Goal: Task Accomplishment & Management: Complete application form

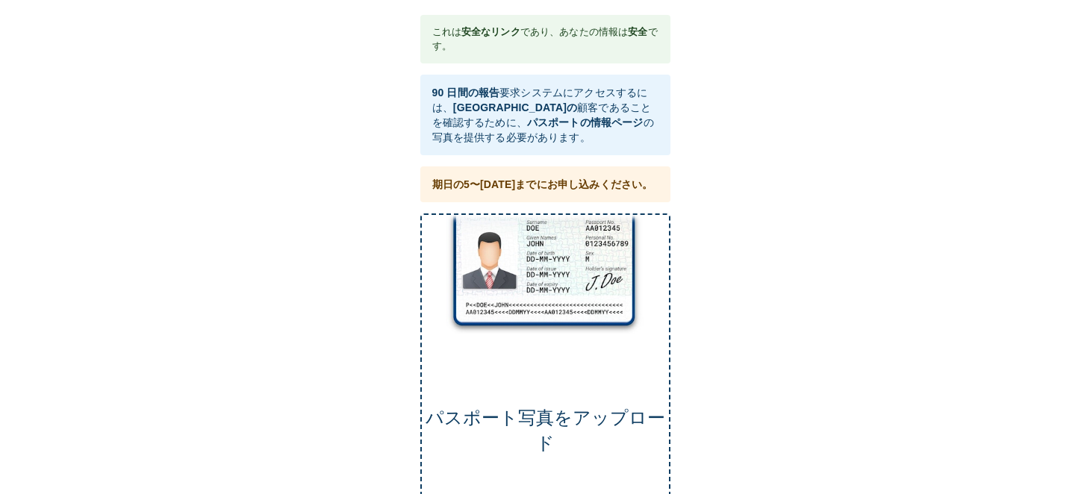
click at [561, 238] on div "パスポート写真 をアップロード" at bounding box center [545, 373] width 250 height 319
click at [528, 278] on div "パスポート写真 をアップロード" at bounding box center [545, 373] width 250 height 319
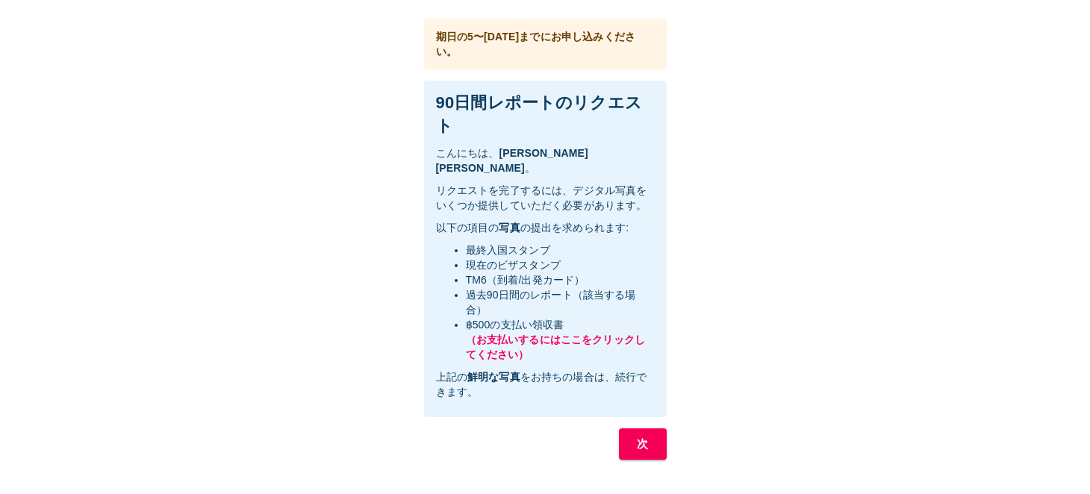
click at [644, 437] on font "次" at bounding box center [642, 443] width 11 height 13
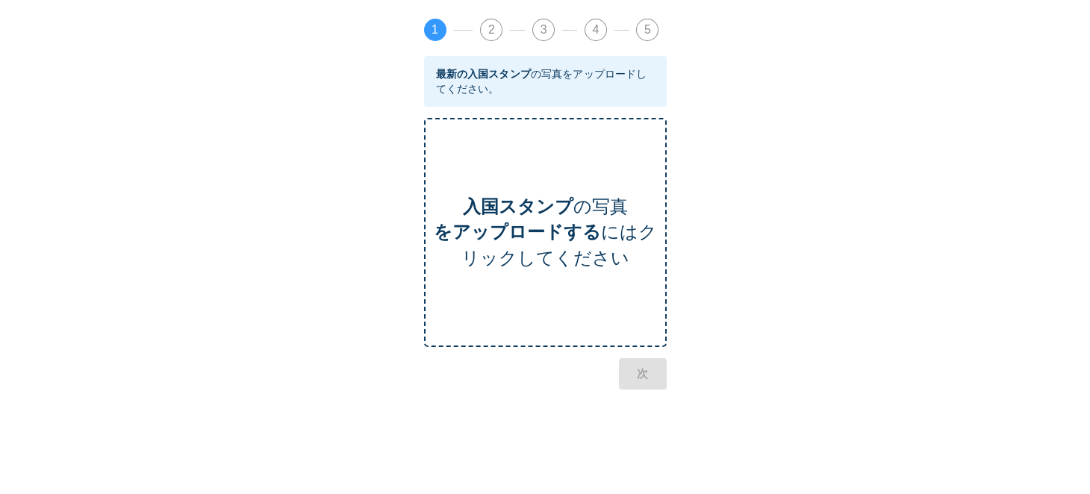
click at [598, 264] on font "にはクリックしてください" at bounding box center [559, 245] width 196 height 46
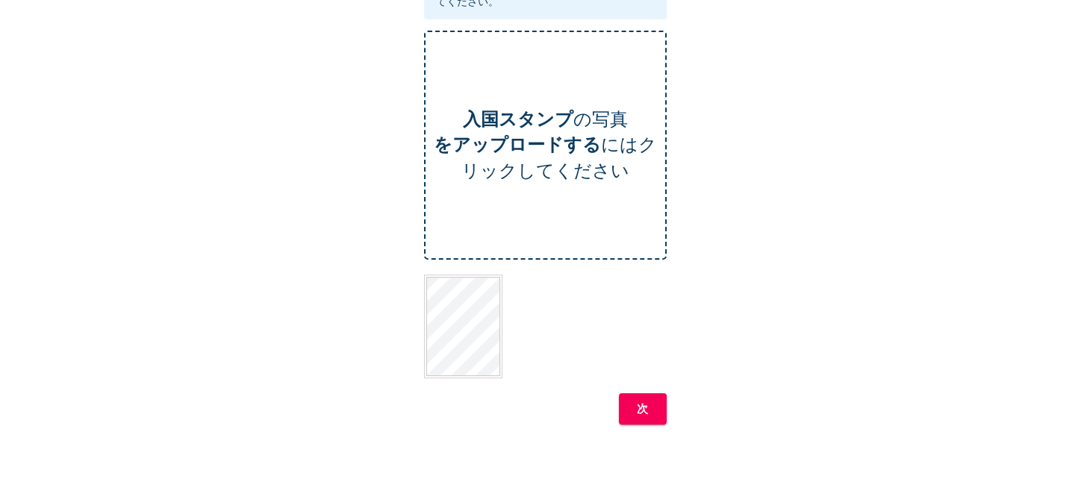
scroll to position [149, 0]
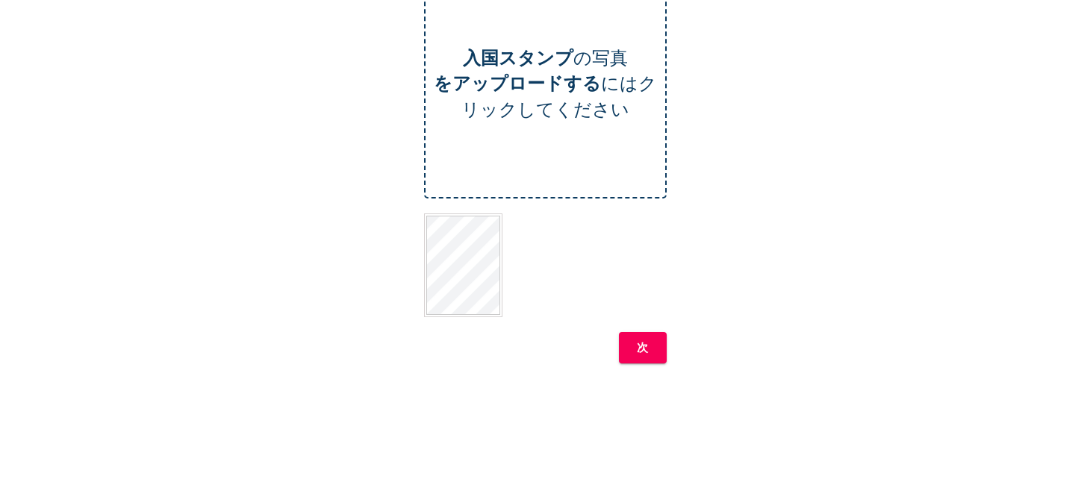
click at [650, 344] on button "次" at bounding box center [643, 347] width 48 height 31
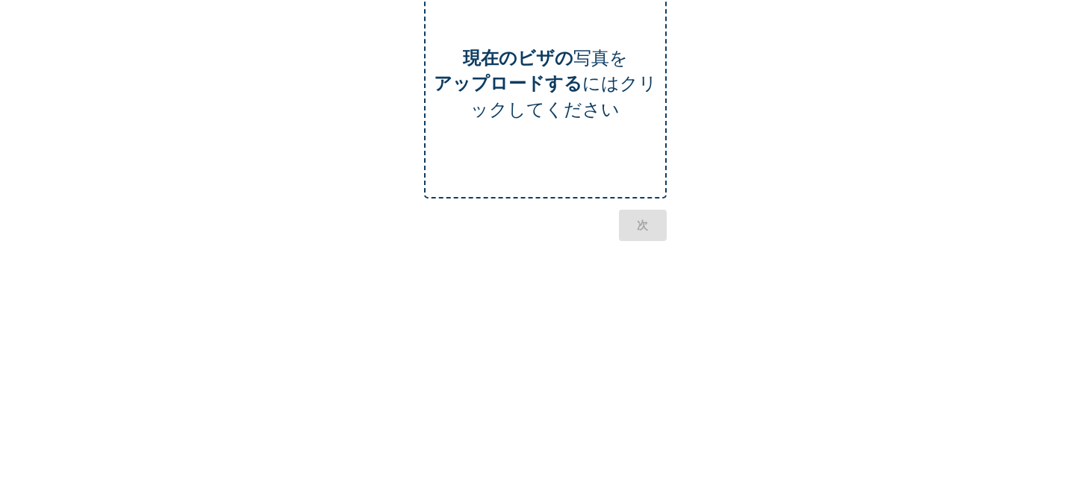
click at [556, 119] on font "にはクリックしてください" at bounding box center [563, 96] width 187 height 46
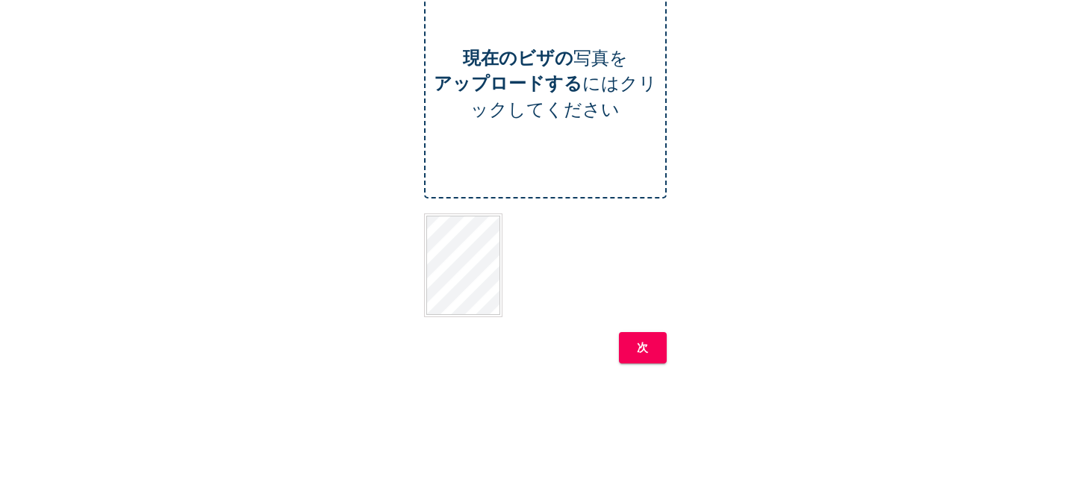
click at [644, 342] on font "次" at bounding box center [642, 347] width 11 height 13
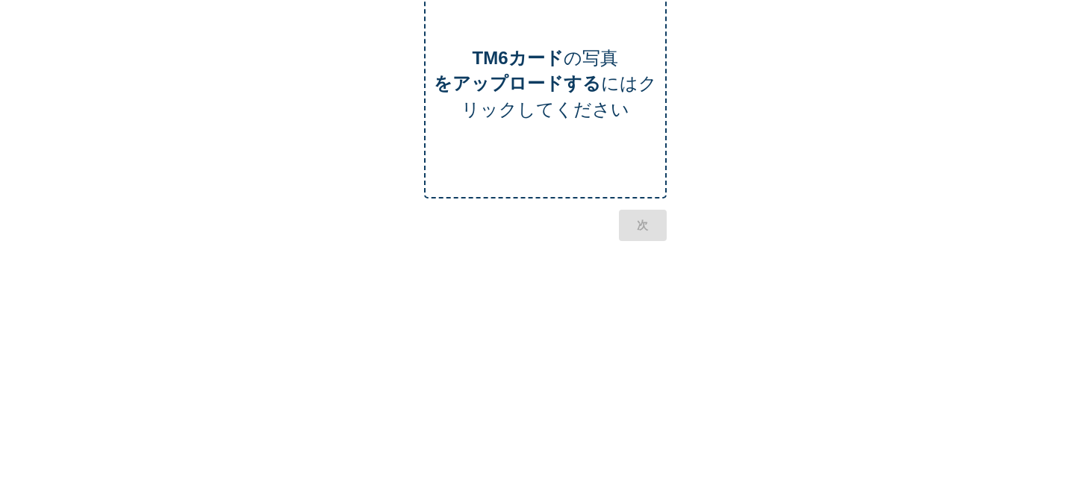
click at [602, 96] on font "にはクリックしてください" at bounding box center [559, 96] width 196 height 46
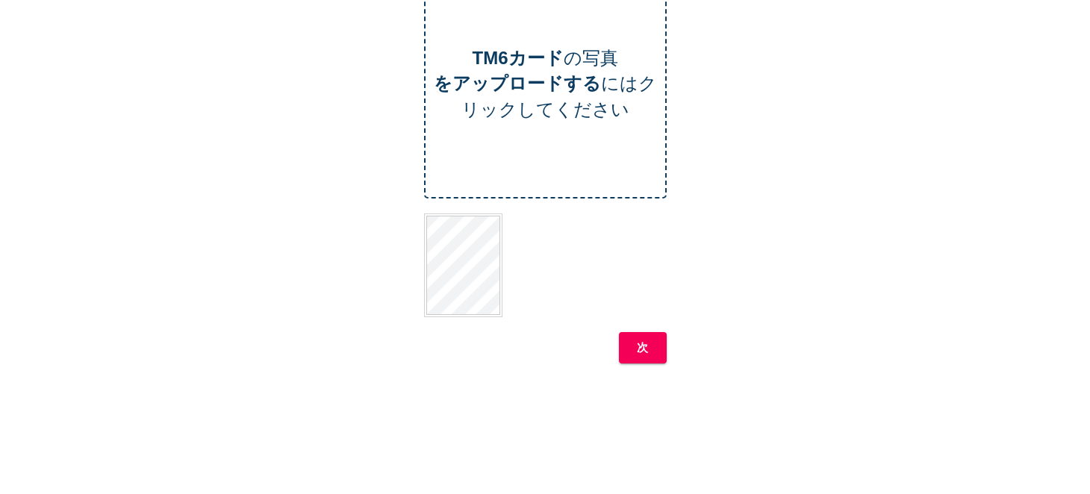
click at [642, 341] on font "次" at bounding box center [642, 347] width 11 height 13
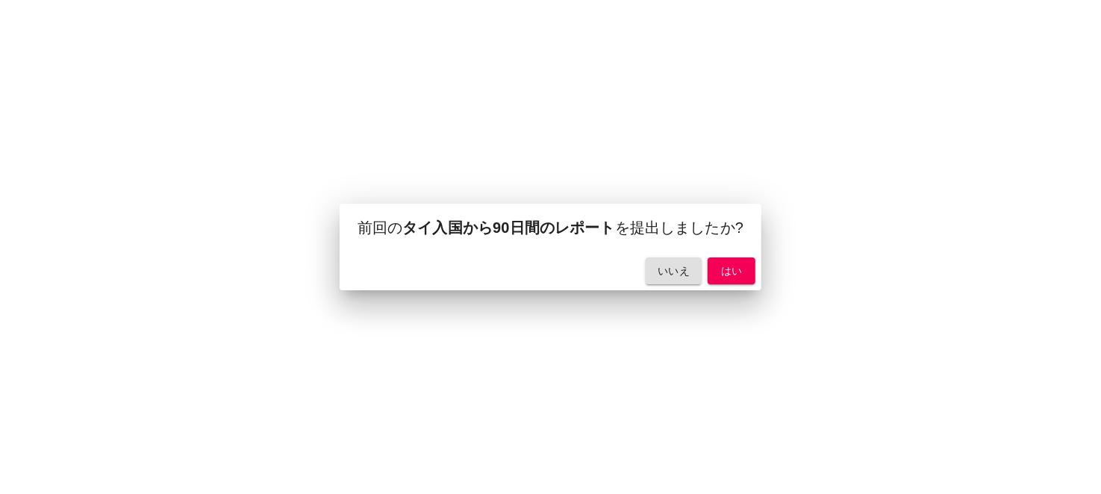
click at [732, 272] on font "はい" at bounding box center [732, 271] width 22 height 12
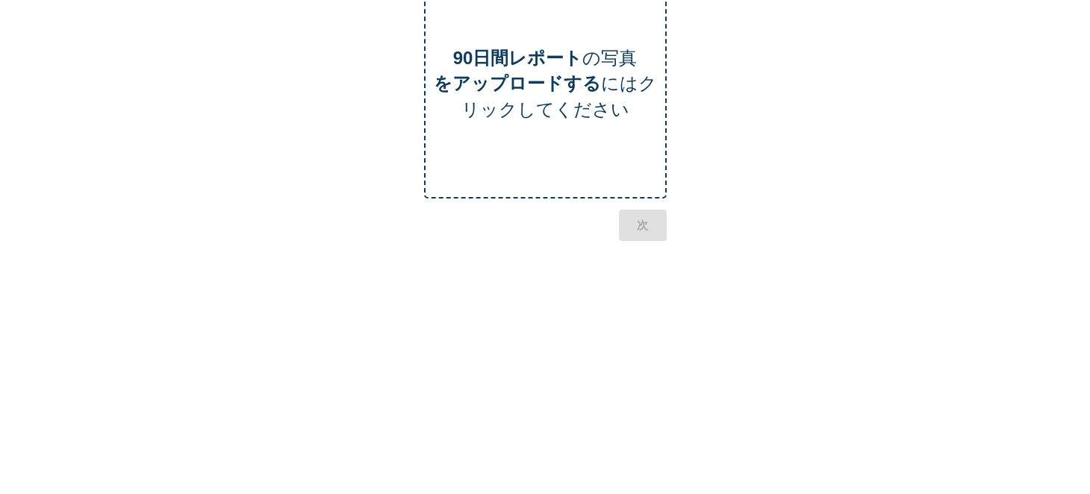
click at [573, 102] on font "にはクリックしてください" at bounding box center [559, 96] width 196 height 46
click at [641, 308] on font "次" at bounding box center [642, 304] width 11 height 13
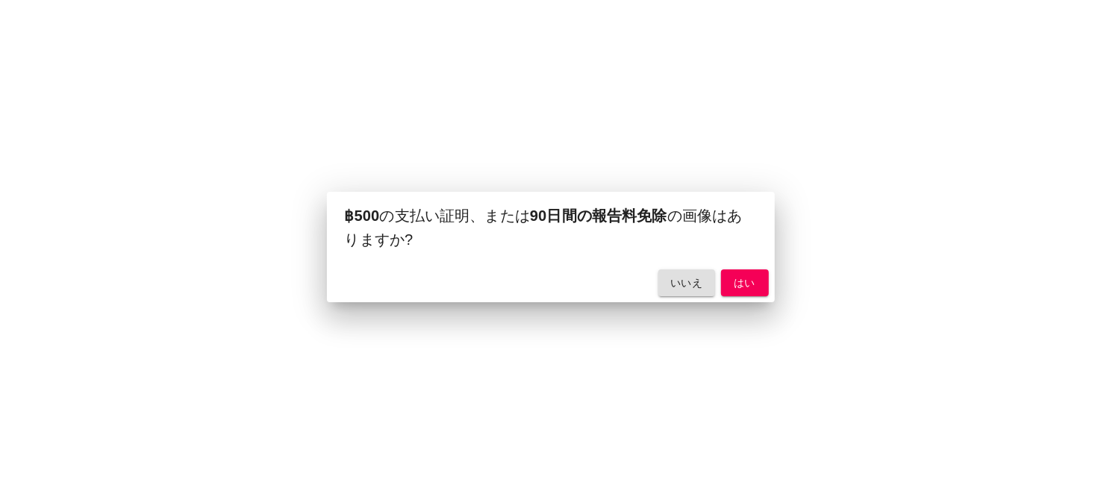
click at [750, 286] on font "はい" at bounding box center [745, 283] width 22 height 12
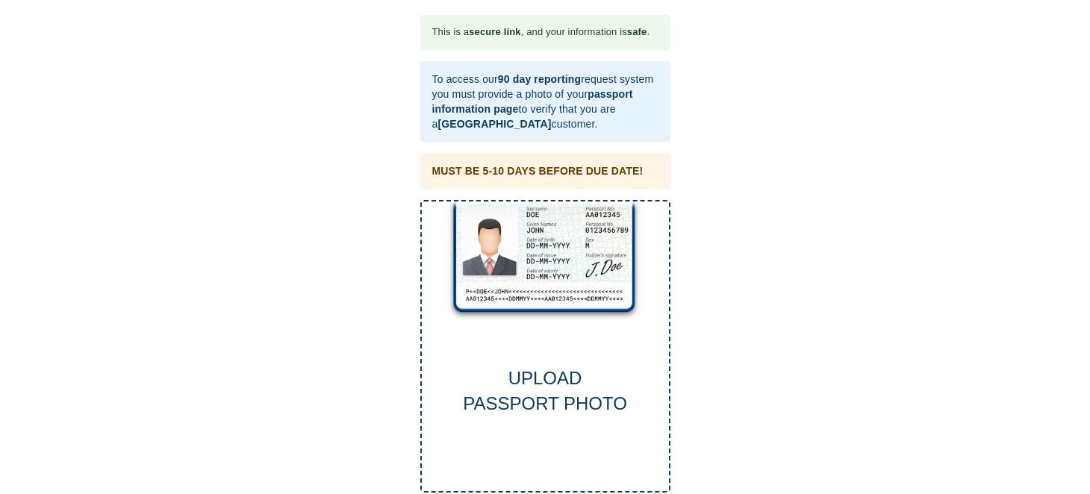
click at [551, 284] on div "UPLOAD PASSPORT PHOTO" at bounding box center [545, 346] width 250 height 293
click at [546, 250] on div "UPLOAD PASSPORT PHOTO" at bounding box center [545, 346] width 250 height 293
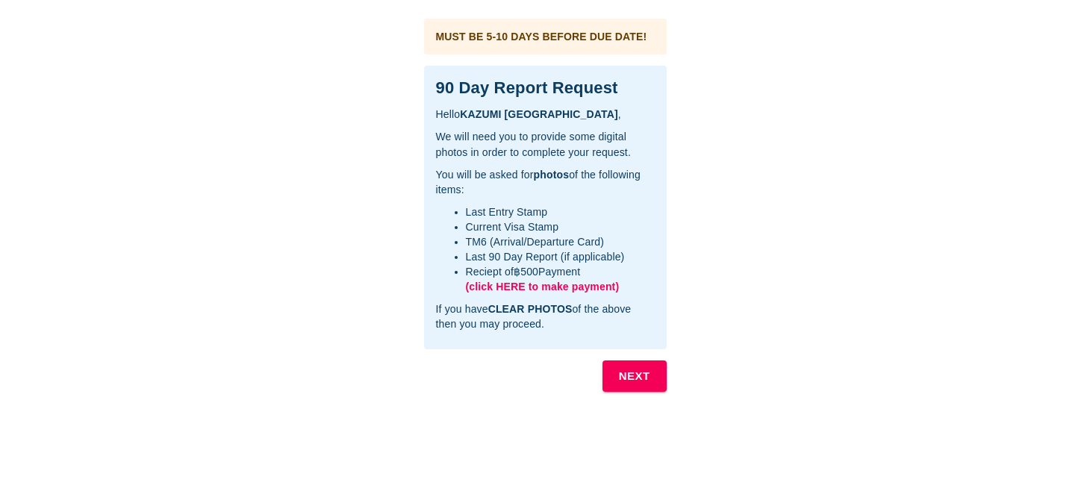
click at [573, 281] on span "(click HERE to make payment)" at bounding box center [543, 287] width 154 height 12
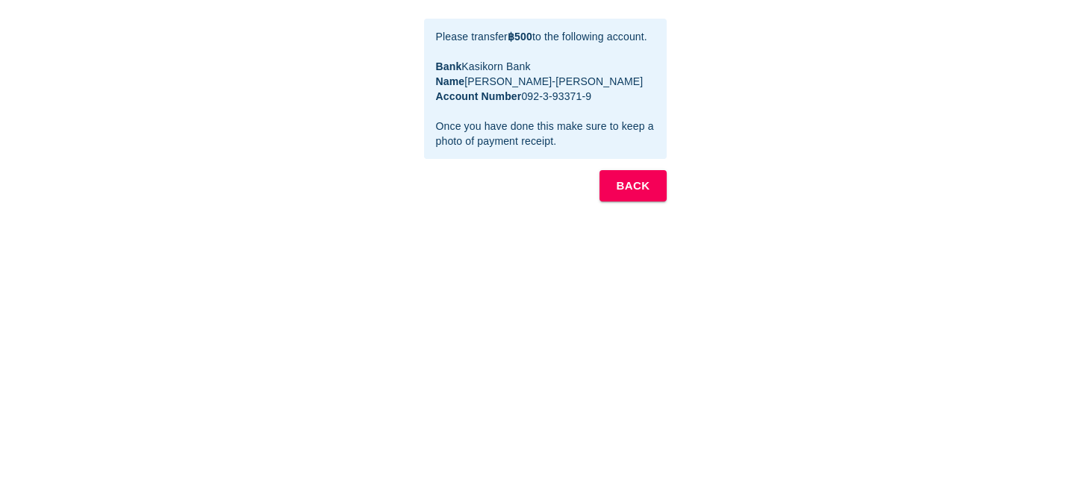
click at [1000, 155] on div "This is a secure link , and your information is safe . Hello KAZUMI NAGANO , Th…" at bounding box center [545, 364] width 1060 height 699
click at [626, 197] on button "BACK" at bounding box center [633, 185] width 66 height 31
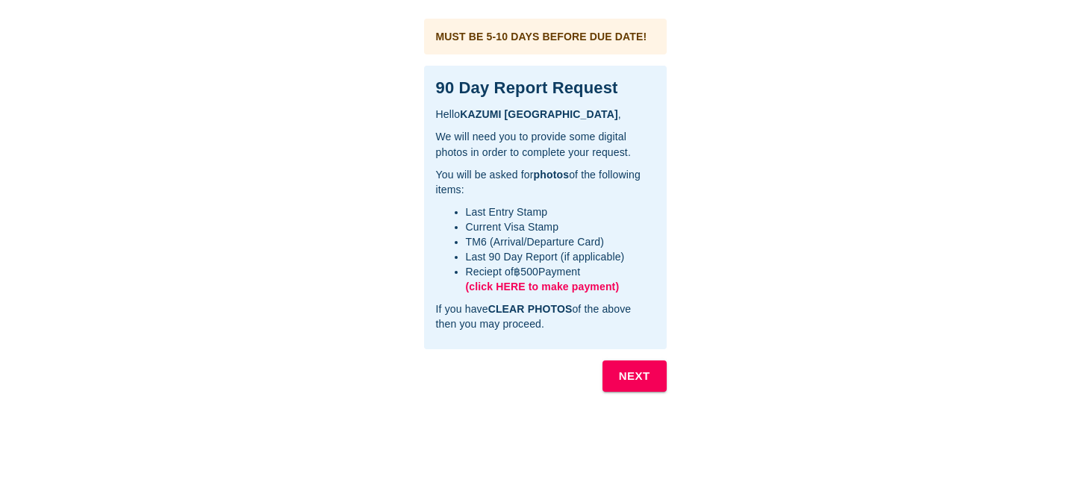
click at [627, 384] on b "NEXT" at bounding box center [634, 376] width 31 height 19
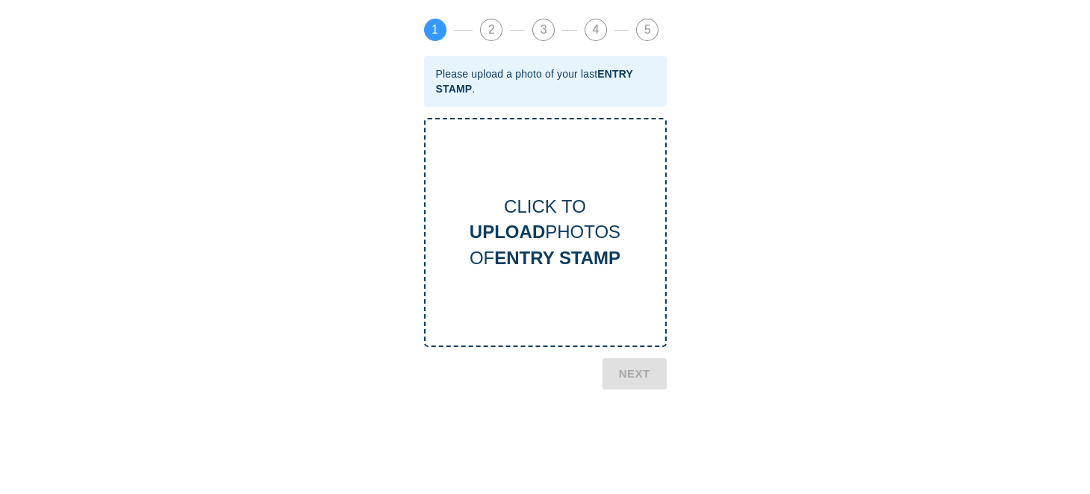
click at [576, 232] on div "CLICK TO UPLOAD PHOTOS OF ENTRY STAMP" at bounding box center [546, 232] width 240 height 77
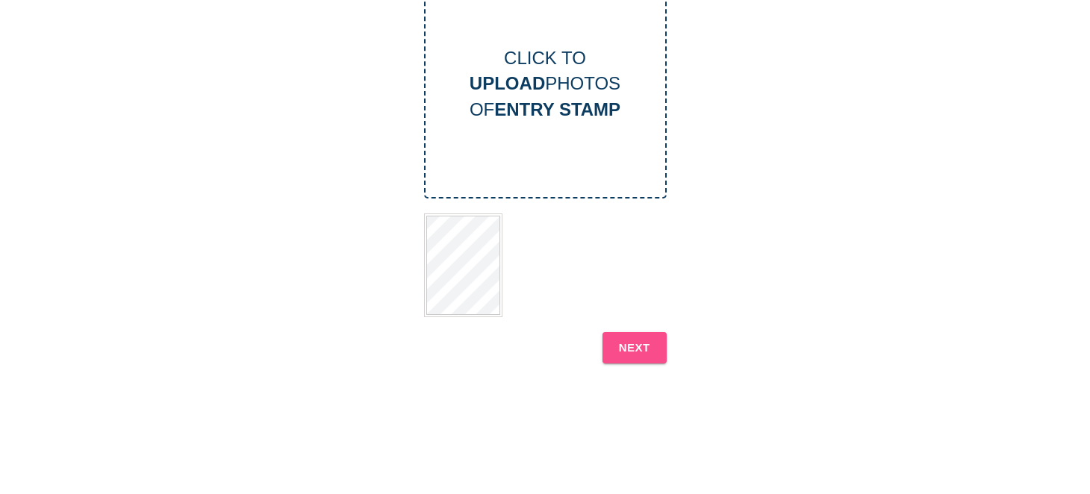
click at [625, 346] on b "NEXT" at bounding box center [634, 347] width 31 height 19
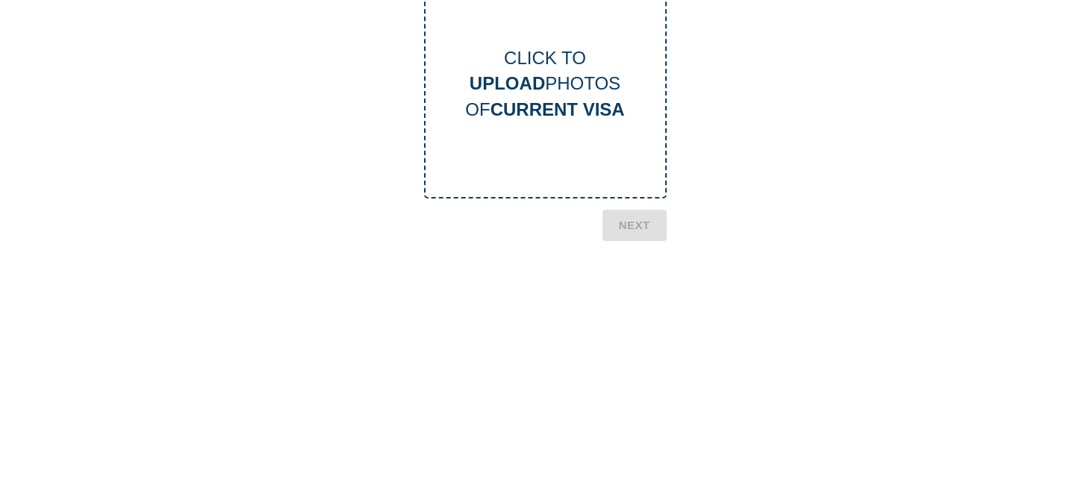
click at [617, 157] on div "CLICK TO UPLOAD PHOTOS OF CURRENT VISA" at bounding box center [545, 83] width 243 height 229
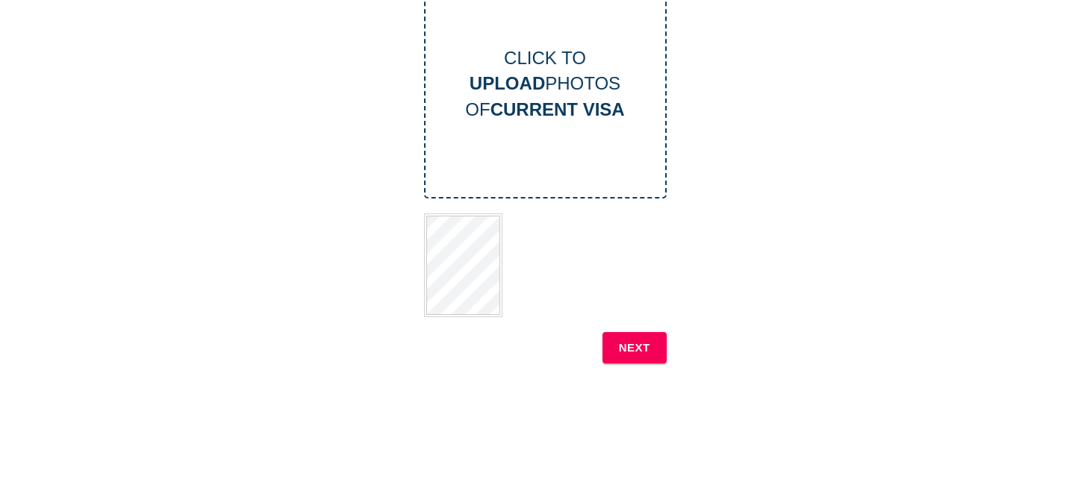
click at [648, 344] on b "NEXT" at bounding box center [634, 347] width 31 height 19
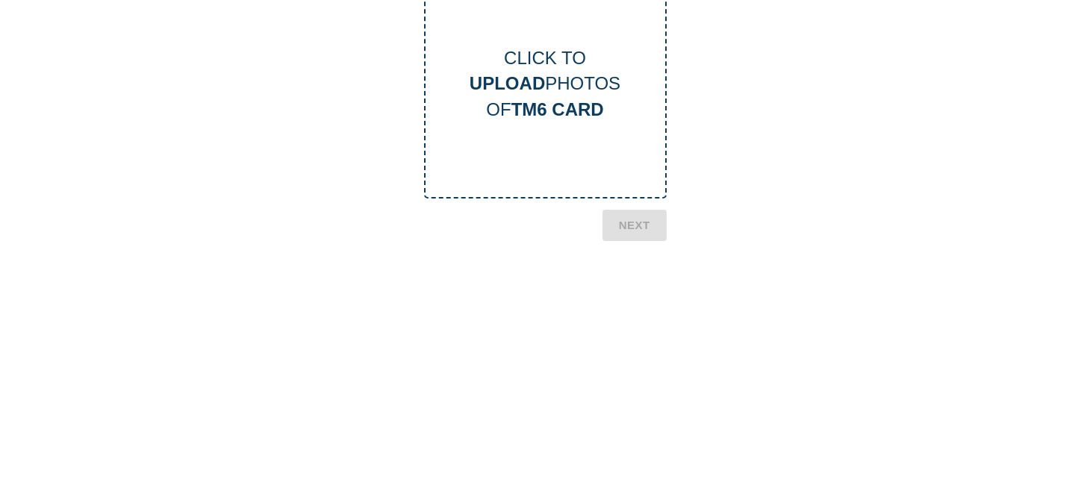
click at [589, 114] on b "TM6 CARD" at bounding box center [557, 109] width 93 height 20
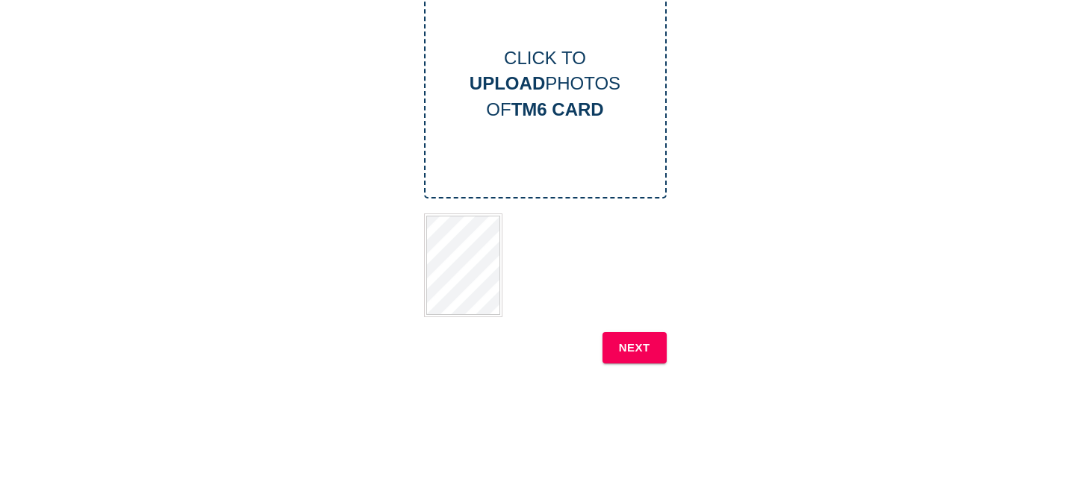
click at [615, 349] on button "NEXT" at bounding box center [634, 347] width 64 height 31
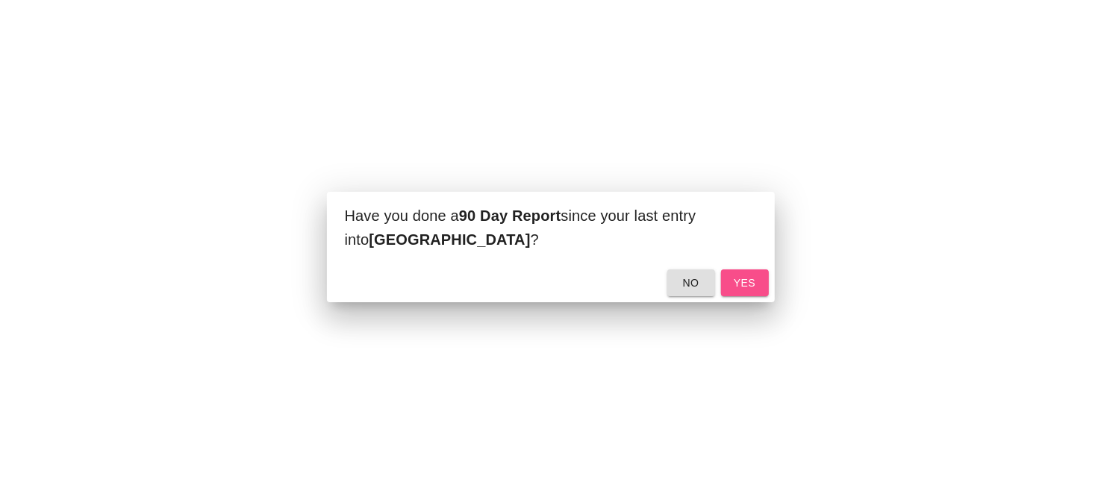
click at [736, 287] on span "yes" at bounding box center [745, 283] width 24 height 19
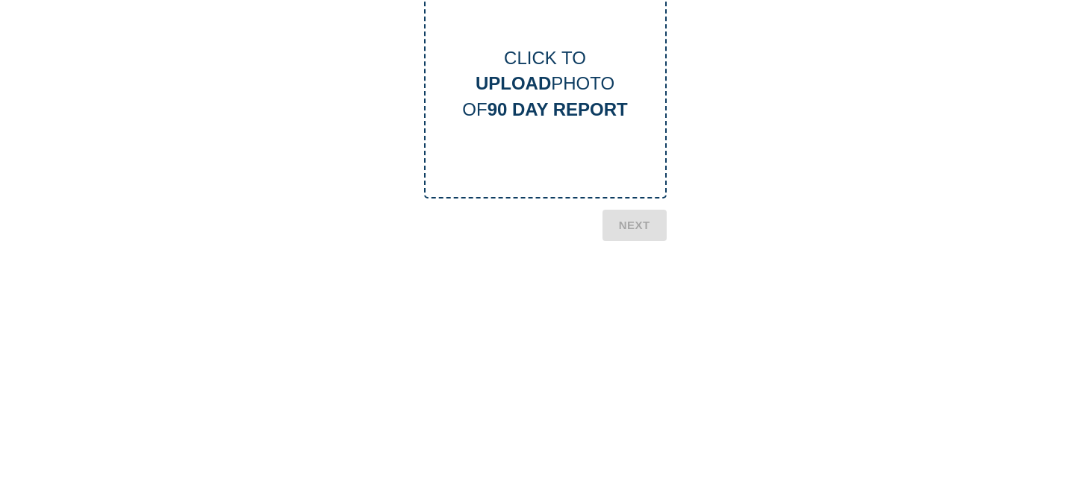
click at [614, 158] on div "CLICK TO UPLOAD PHOTO OF 90 DAY REPORT" at bounding box center [545, 83] width 243 height 229
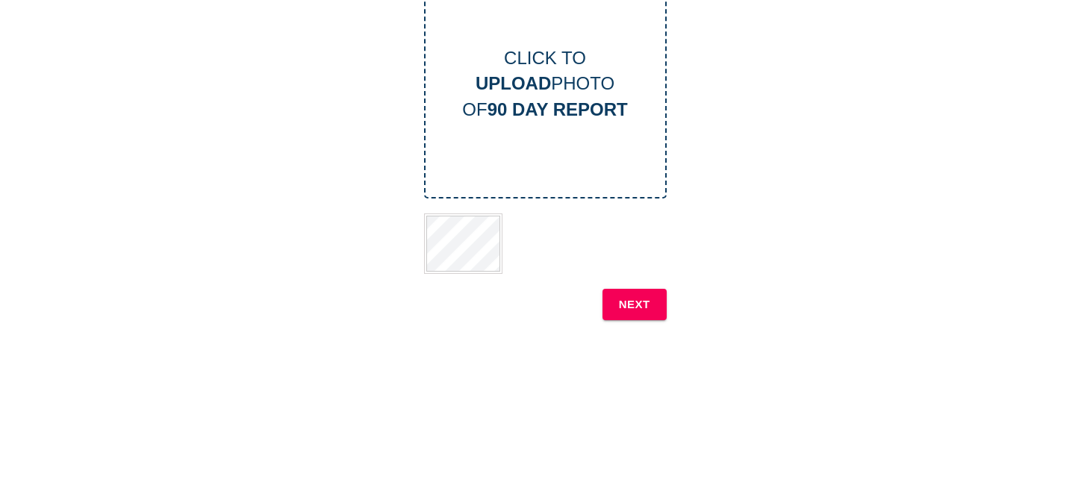
click at [631, 302] on b "NEXT" at bounding box center [634, 304] width 31 height 19
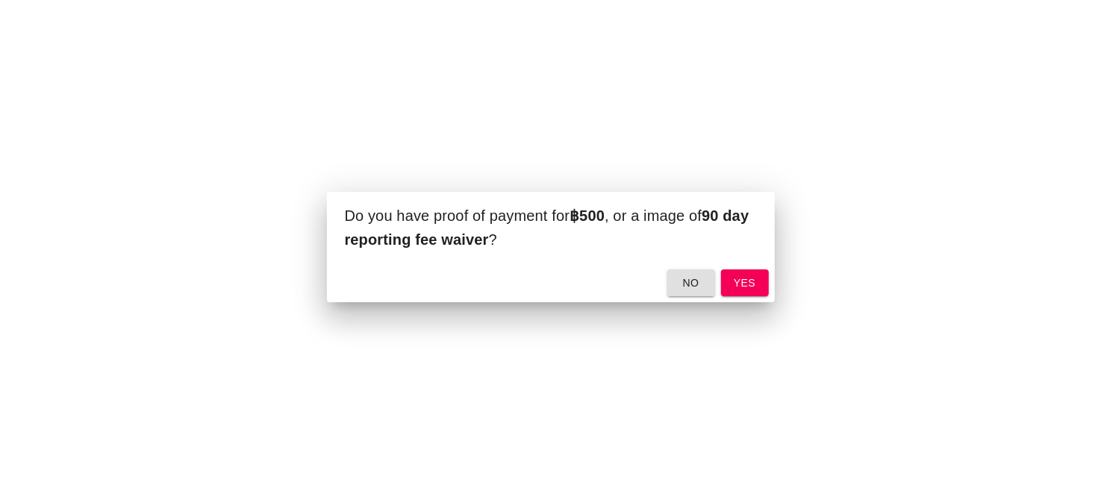
click at [756, 285] on button "yes" at bounding box center [745, 284] width 48 height 28
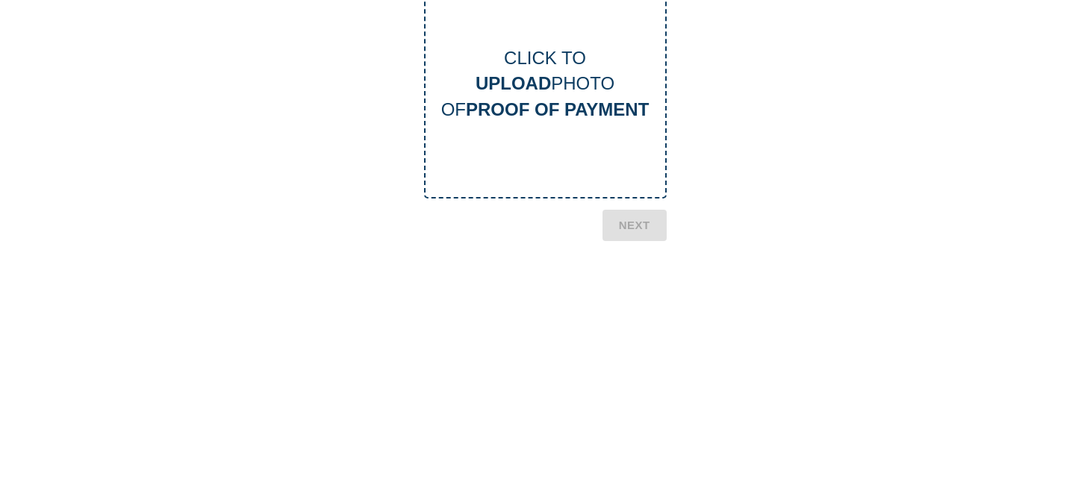
click at [961, 129] on div "This is a secure link , and your information is safe . Hello KAZUMI NAGANO , Th…" at bounding box center [545, 215] width 1060 height 699
click at [634, 114] on b "PROOF OF PAYMENT" at bounding box center [557, 109] width 183 height 20
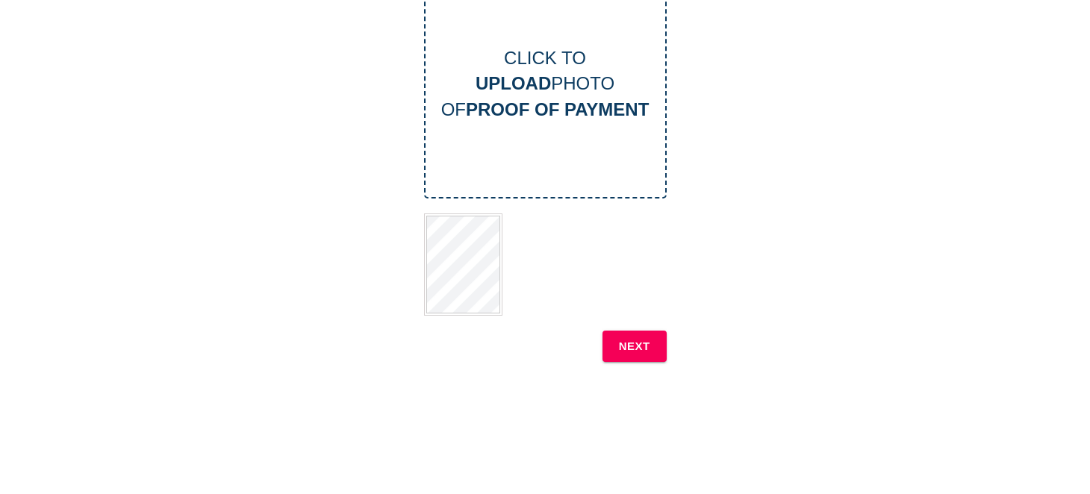
click at [658, 340] on button "NEXT" at bounding box center [634, 346] width 64 height 31
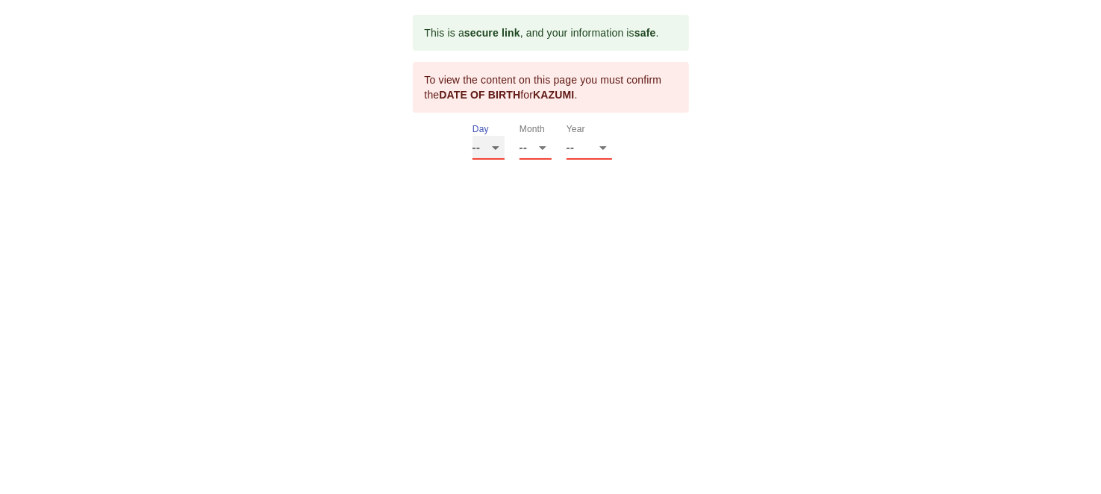
click at [494, 152] on select "-- 01 02 03 04 05 06 07 08 09 10 11 12 13 14 15 16 17 18 19 20 21 22 23 24 25 2…" at bounding box center [489, 148] width 32 height 24
click at [473, 136] on select "-- 01 02 03 04 05 06 07 08 09 10 11 12 13 14 15 16 17 18 19 20 21 22 23 24 25 2…" at bounding box center [489, 148] width 32 height 24
click at [541, 145] on select "-- 01 02 03 04 05 06 07 08 09 10 11 12" at bounding box center [536, 148] width 32 height 24
click at [476, 144] on select "-- 01 02 03 04 05 06 07 08 09 10 11 12 13 14 15 16 17 18 19 20 21 22 23 24 25 2…" at bounding box center [489, 148] width 32 height 24
select select "03"
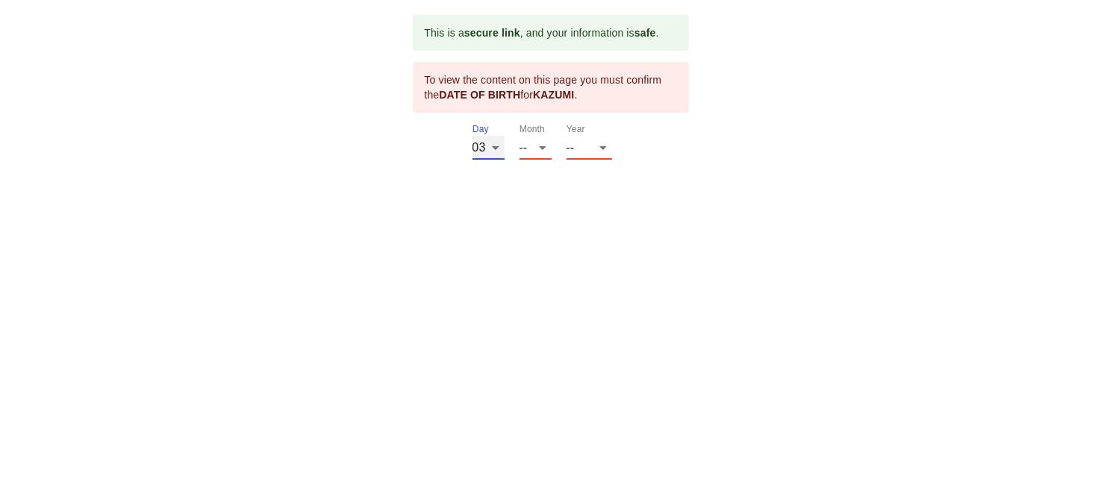
click at [473, 136] on select "-- 01 02 03 04 05 06 07 08 09 10 11 12 13 14 15 16 17 18 19 20 21 22 23 24 25 2…" at bounding box center [489, 148] width 32 height 24
click at [538, 146] on select "-- 01 02 03 04 05 06 07 08 09 10 11 12" at bounding box center [536, 148] width 32 height 24
select select "02"
click at [520, 136] on select "-- 01 02 03 04 05 06 07 08 09 10 11 12" at bounding box center [536, 148] width 32 height 24
click at [589, 141] on select "-- 2025 2024 2023 2022 2021 2020 2019 2018 2017 2016 2015 2014 2013 2012 2011 2…" at bounding box center [590, 148] width 46 height 24
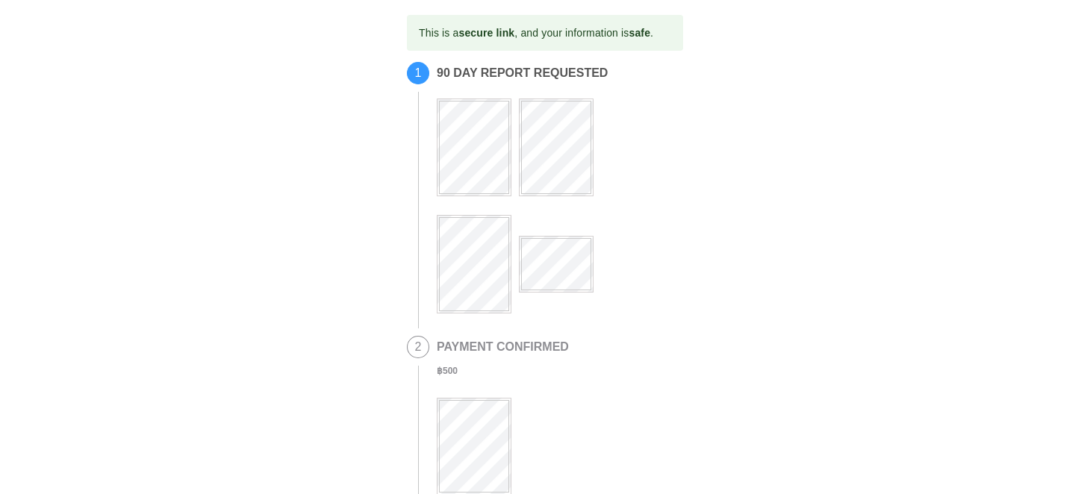
click at [767, 181] on div "This is a secure link , and your information is safe . 1 90 DAY REPORT REQUESTE…" at bounding box center [545, 428] width 1060 height 826
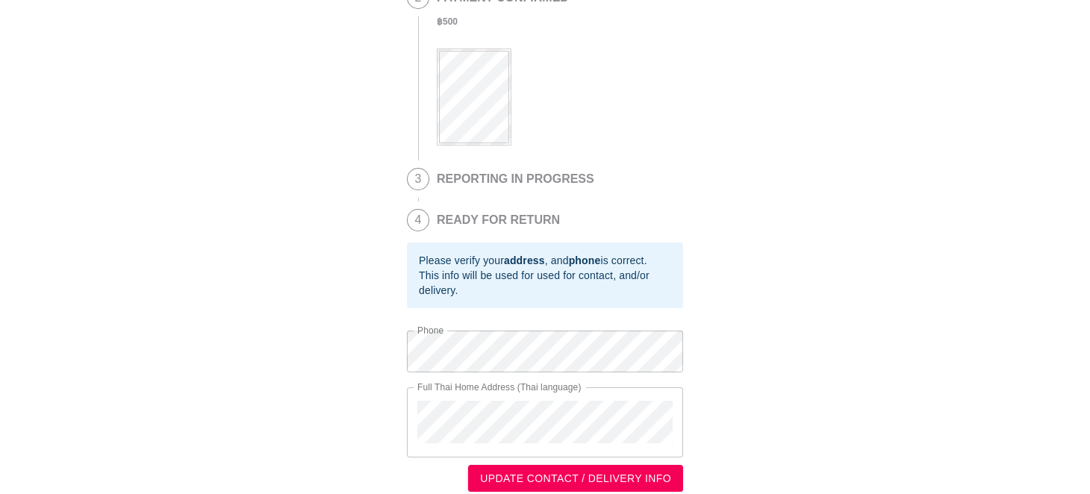
scroll to position [370, 0]
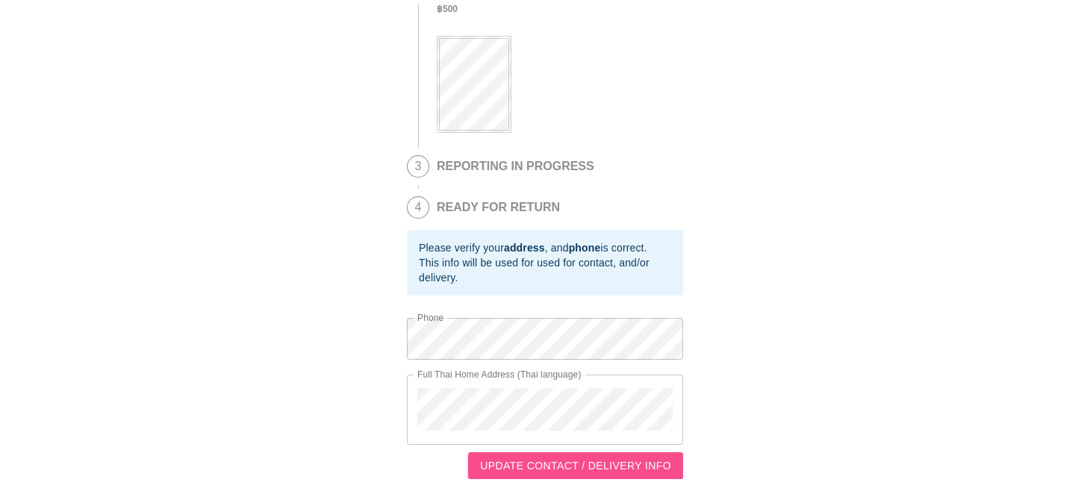
click at [609, 461] on span "UPDATE CONTACT / DELIVERY INFO" at bounding box center [575, 466] width 191 height 19
